Goal: Navigation & Orientation: Understand site structure

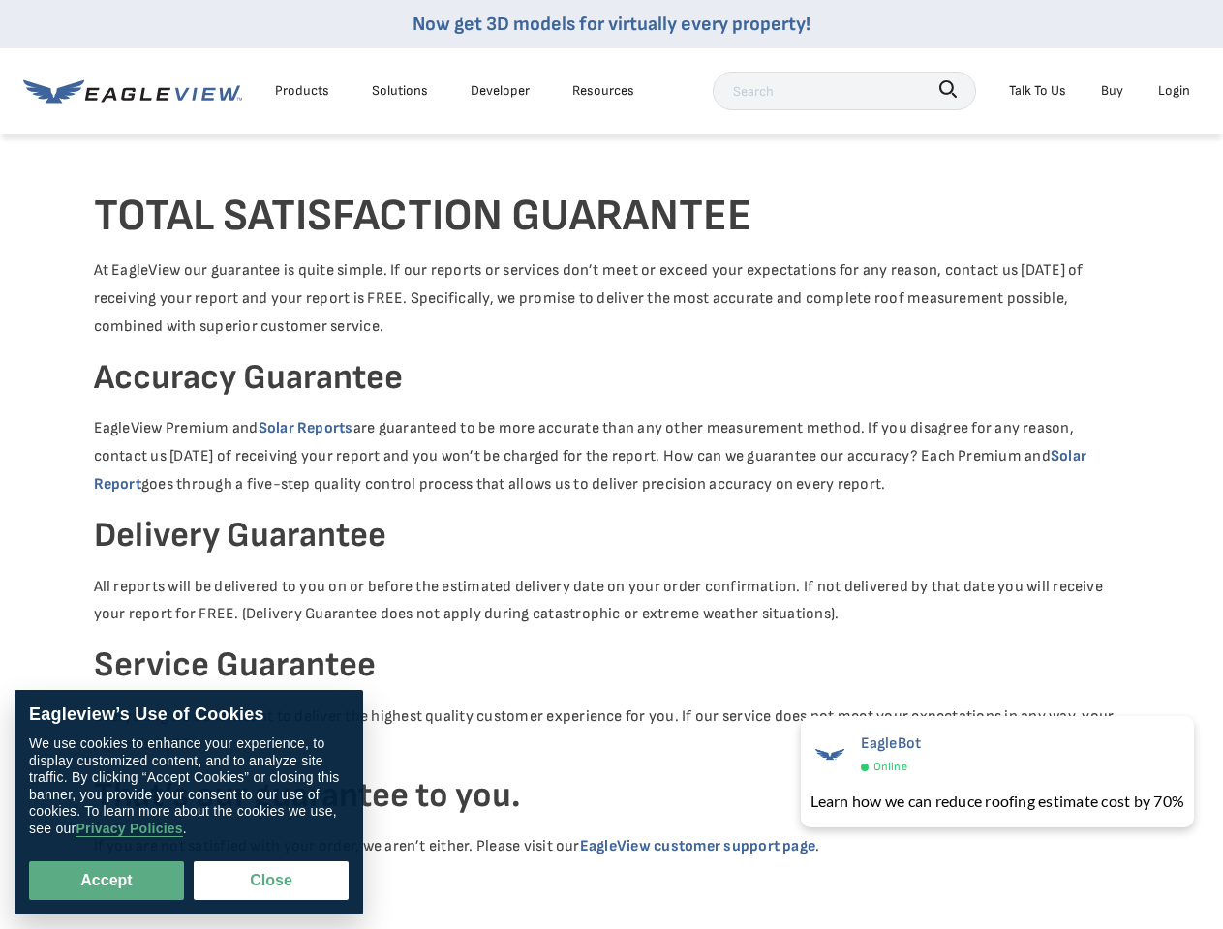
click at [611, 465] on p "EagleView Premium and Solar Reports are guaranteed to be more accurate than any…" at bounding box center [612, 456] width 1036 height 83
click at [302, 90] on div "Products" at bounding box center [302, 90] width 54 height 24
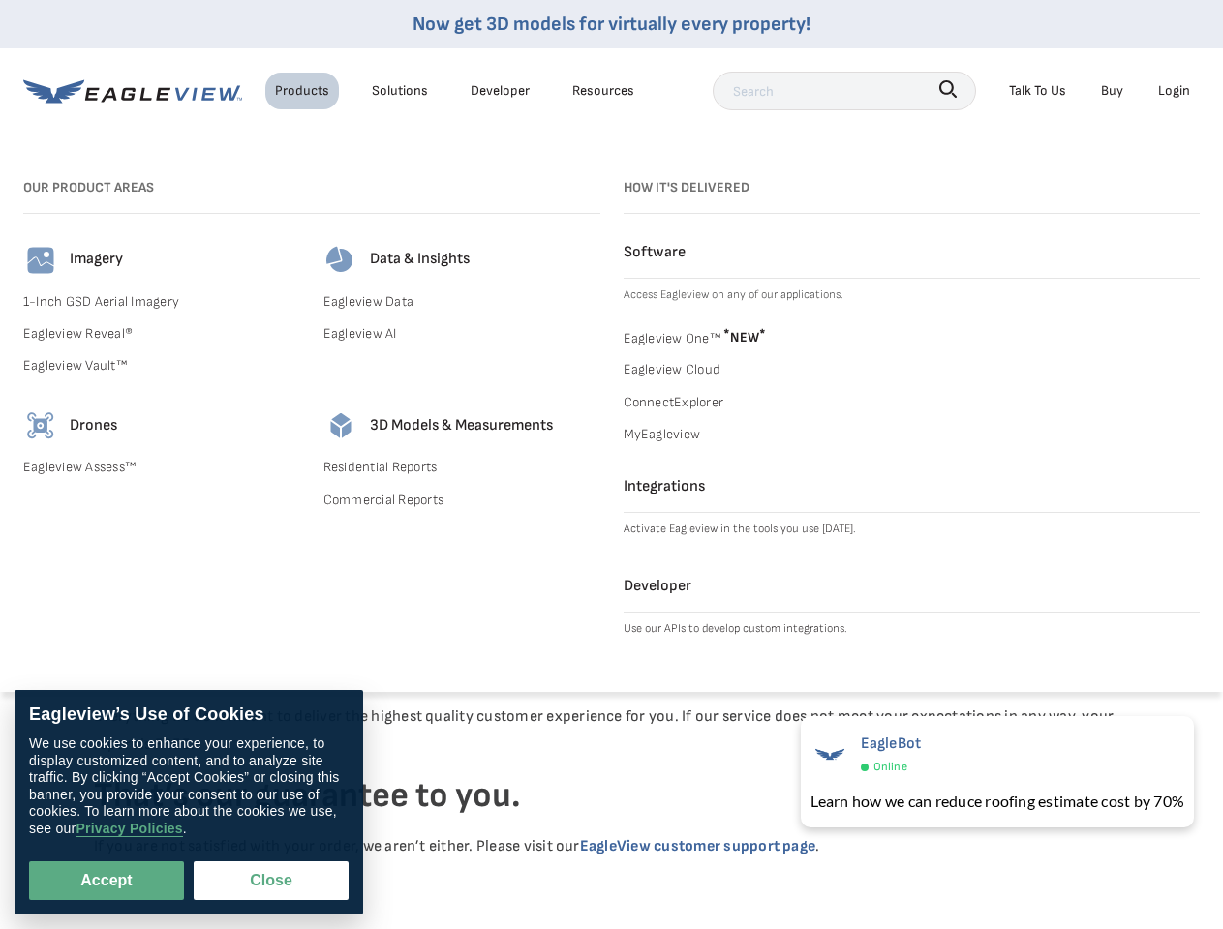
click at [400, 90] on div "Solutions" at bounding box center [400, 90] width 56 height 24
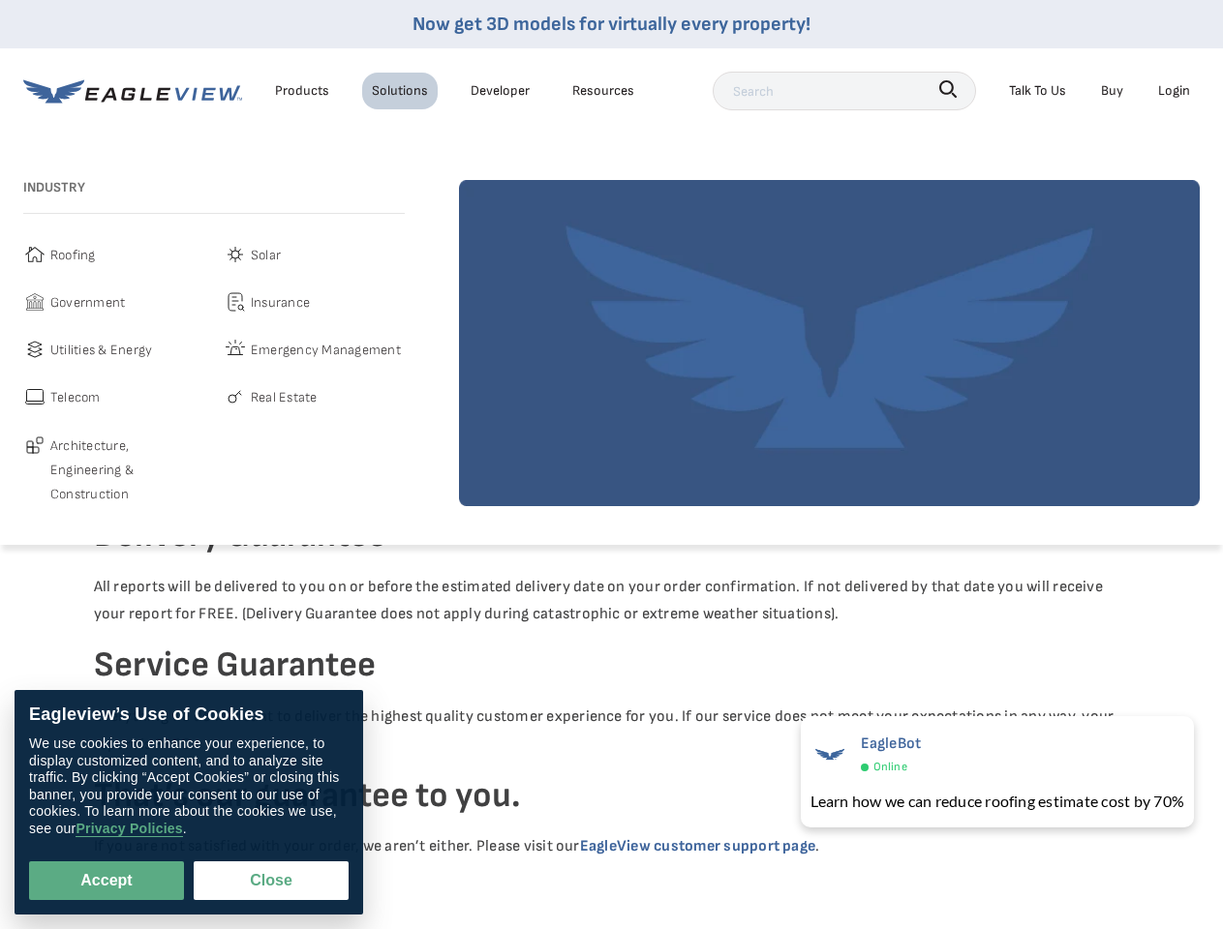
click at [603, 90] on div "Resources" at bounding box center [603, 90] width 62 height 24
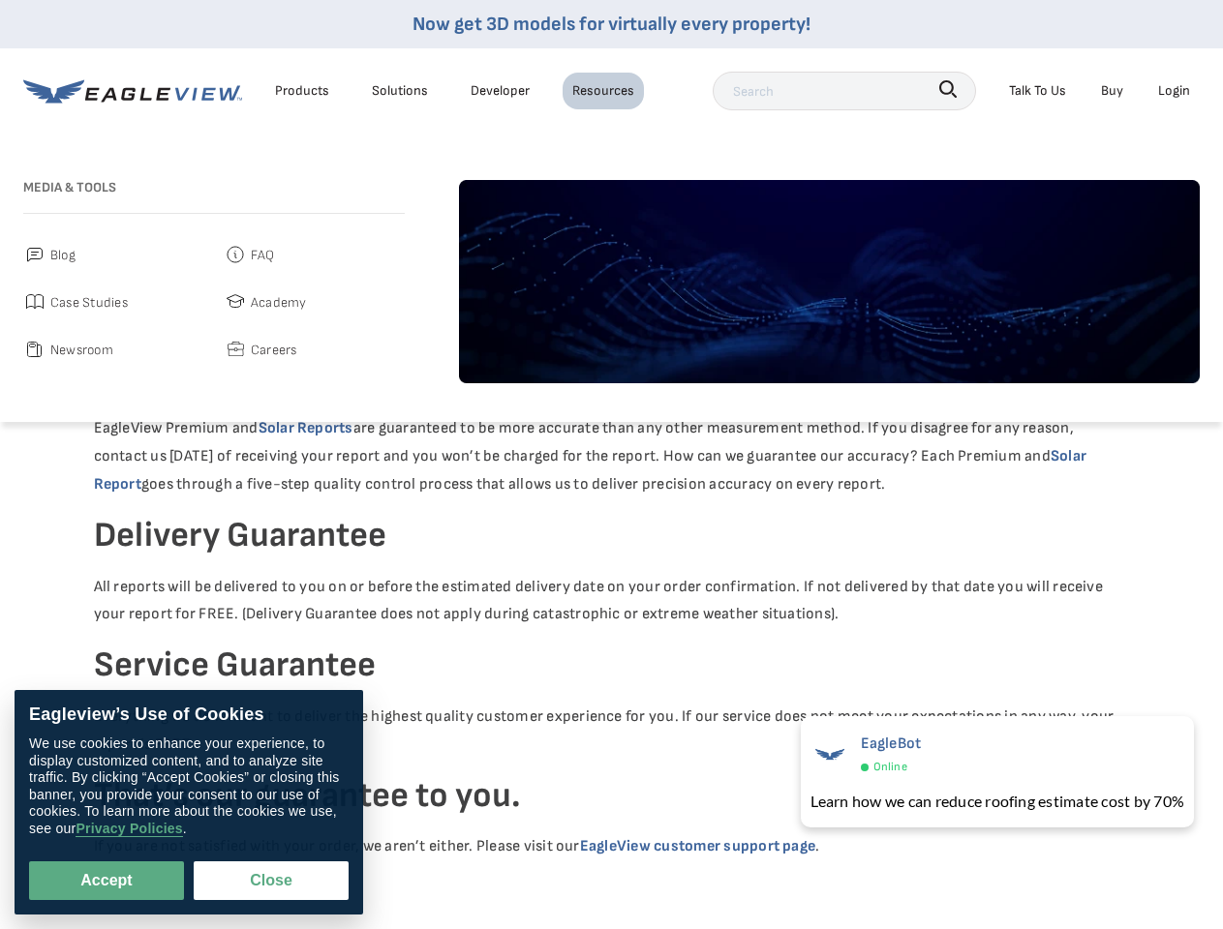
click at [948, 89] on icon "button" at bounding box center [947, 88] width 17 height 17
click at [1037, 90] on div "Talk To Us" at bounding box center [1037, 90] width 57 height 24
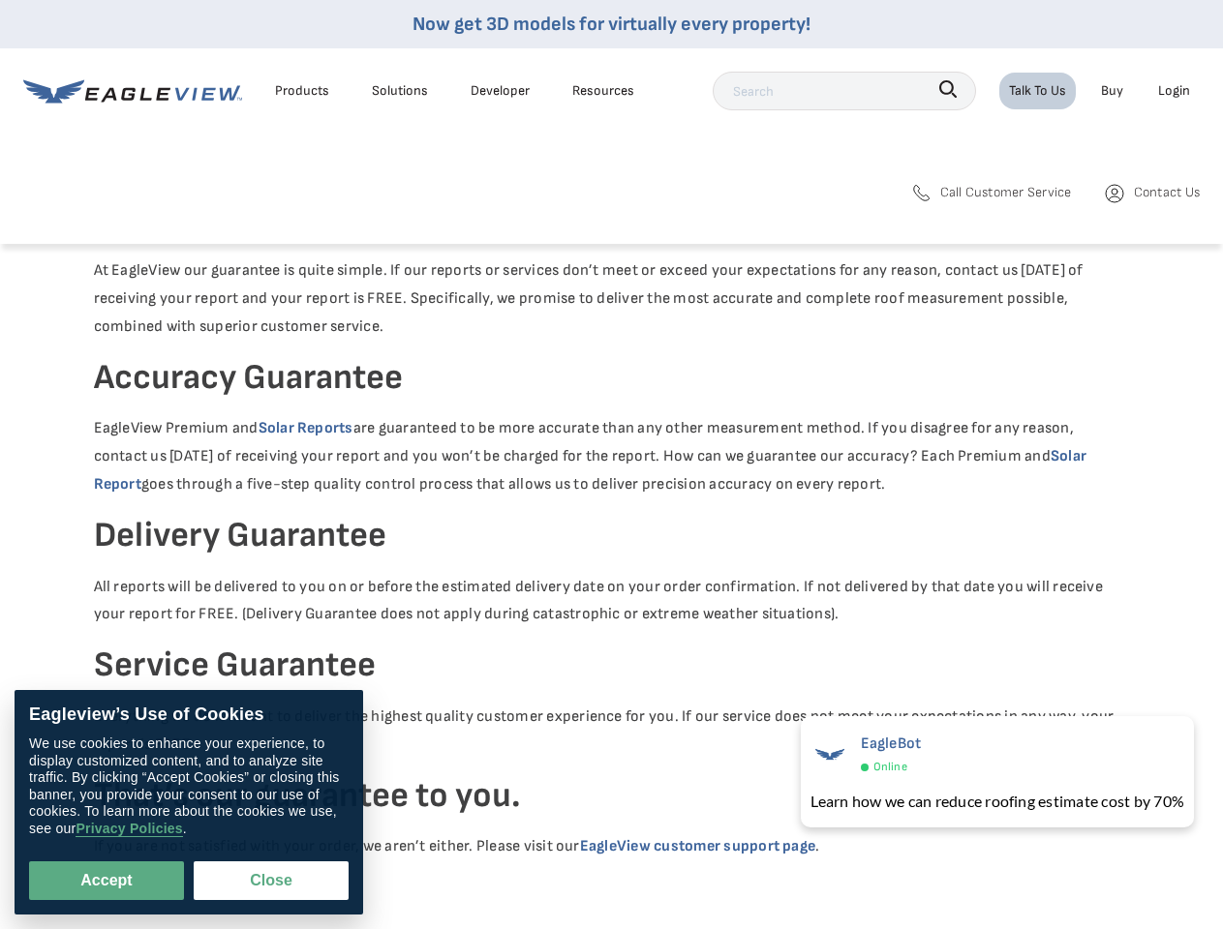
click at [1173, 90] on div "Login" at bounding box center [1174, 90] width 32 height 24
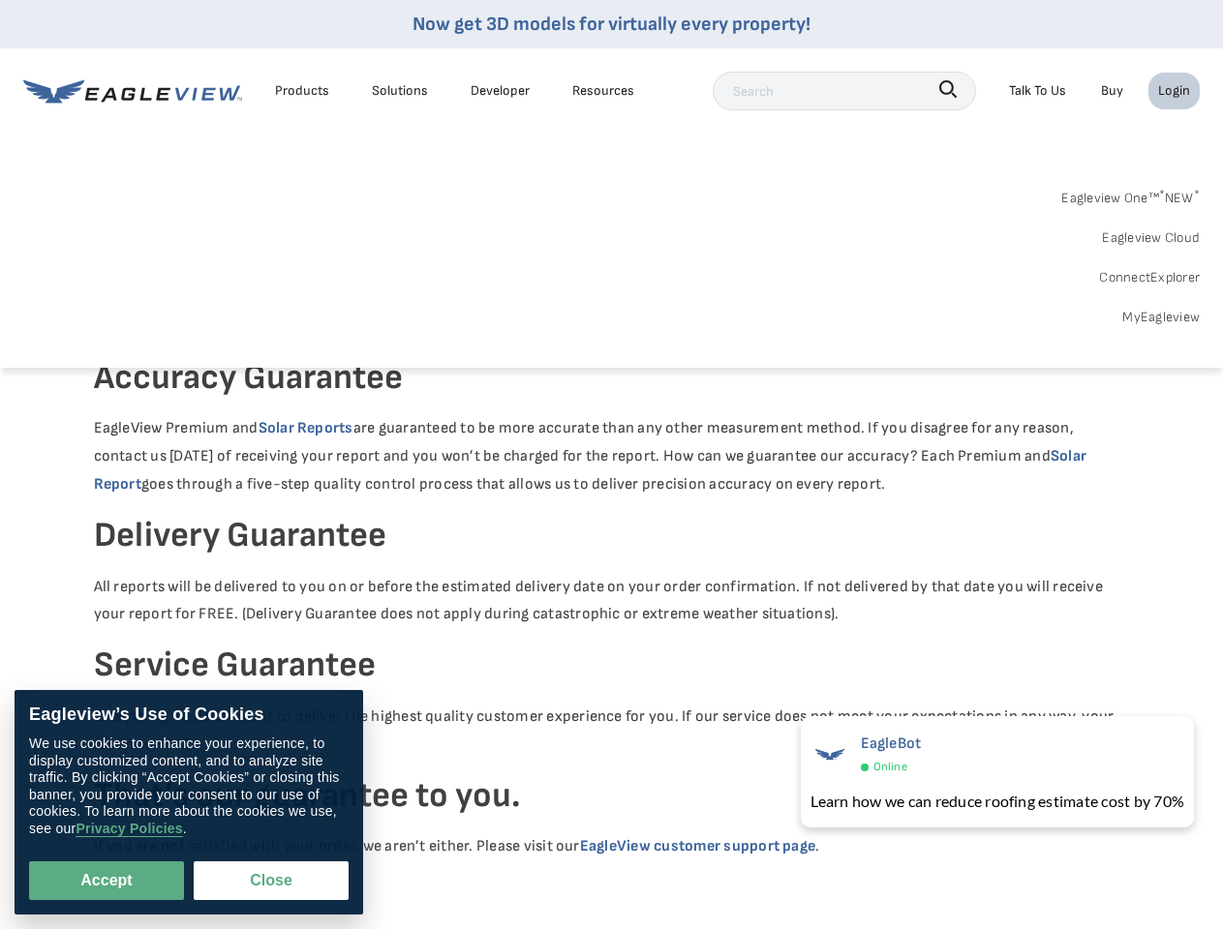
click at [106, 881] on button "Accept" at bounding box center [106, 881] width 155 height 39
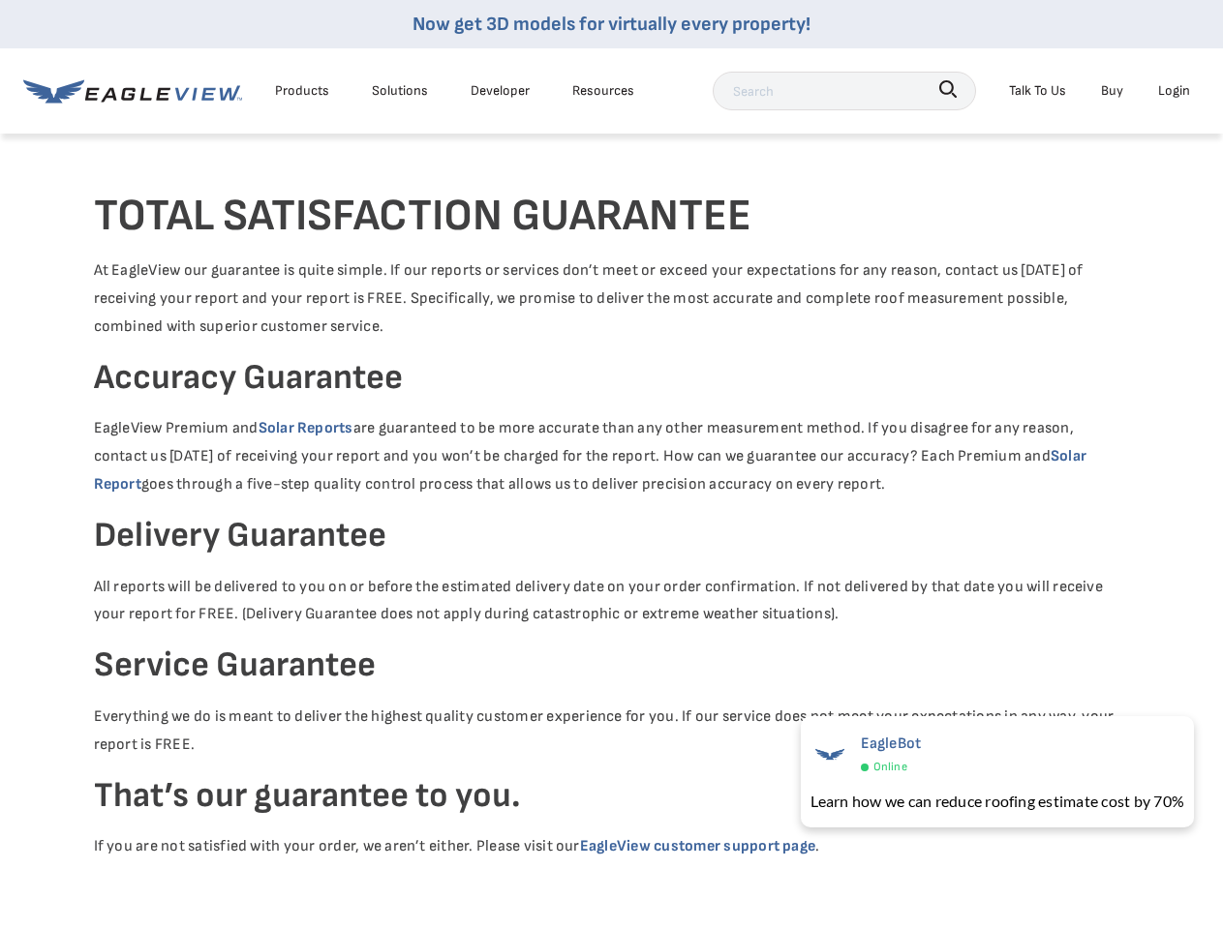
click at [271, 881] on button "Close" at bounding box center [267, 877] width 147 height 37
checkbox input "false"
click at [993, 772] on div "EagleBot Online" at bounding box center [997, 754] width 374 height 47
